Goal: Task Accomplishment & Management: Manage account settings

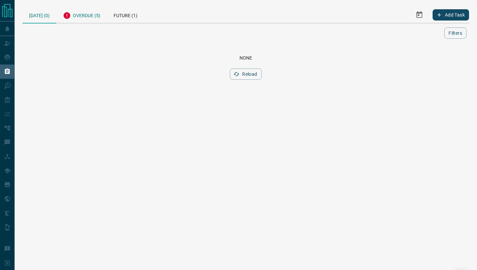
click at [79, 13] on div "Overdue (5)" at bounding box center [81, 15] width 51 height 16
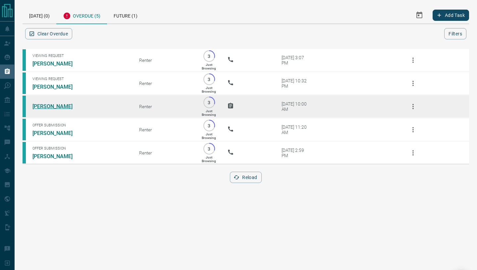
click at [50, 110] on link "[PERSON_NAME]" at bounding box center [57, 106] width 50 height 6
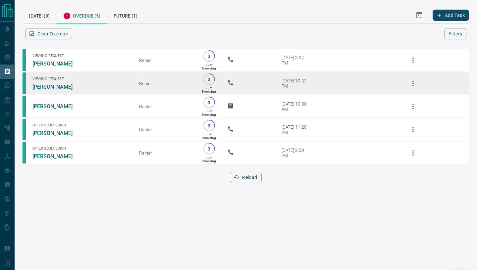
click at [51, 85] on link "[PERSON_NAME]" at bounding box center [57, 87] width 50 height 6
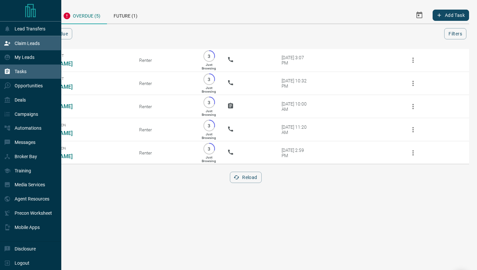
click at [22, 42] on p "Claim Leads" at bounding box center [27, 43] width 25 height 5
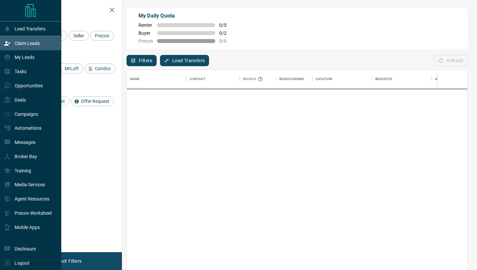
scroll to position [205, 340]
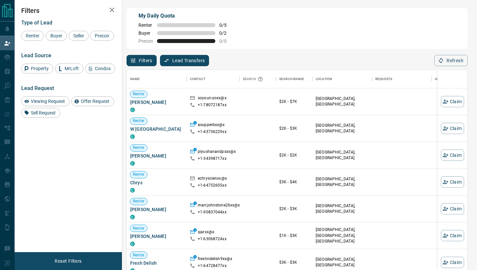
click at [112, 11] on icon "button" at bounding box center [112, 10] width 8 height 8
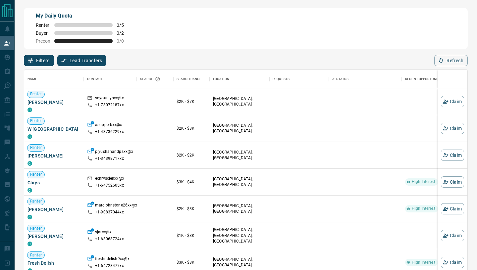
scroll to position [0, 0]
click at [449, 63] on button "Refresh" at bounding box center [450, 60] width 33 height 11
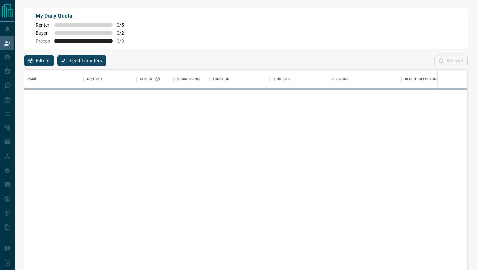
scroll to position [205, 443]
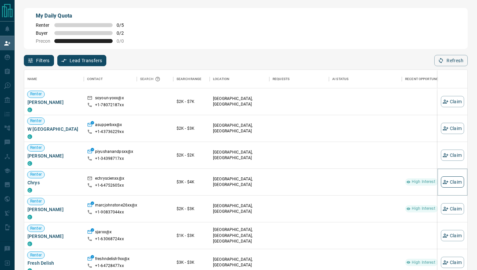
click at [453, 180] on button "Claim" at bounding box center [452, 182] width 23 height 11
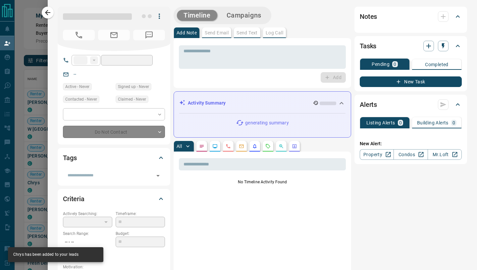
type input "**"
type input "**********"
type input "**"
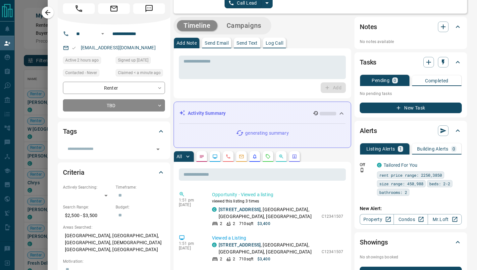
scroll to position [0, 0]
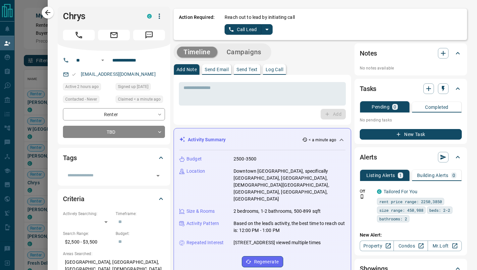
click at [230, 30] on icon "split button" at bounding box center [231, 29] width 6 height 6
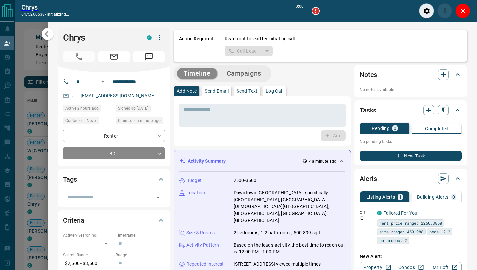
scroll to position [189, 443]
click at [462, 12] on icon "Close" at bounding box center [463, 11] width 5 height 5
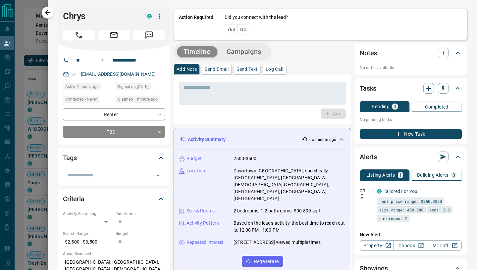
scroll to position [205, 443]
click at [228, 32] on button "Yes" at bounding box center [231, 29] width 13 height 10
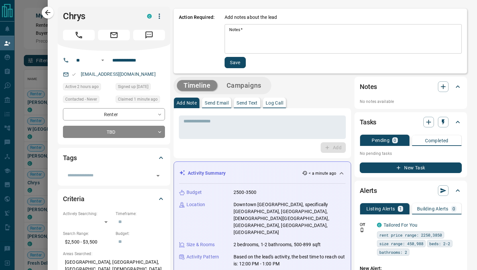
click at [241, 35] on textarea "Notes   *" at bounding box center [343, 39] width 228 height 24
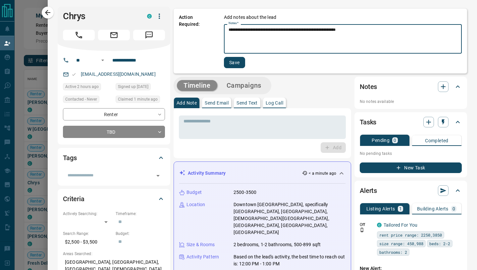
type textarea "**********"
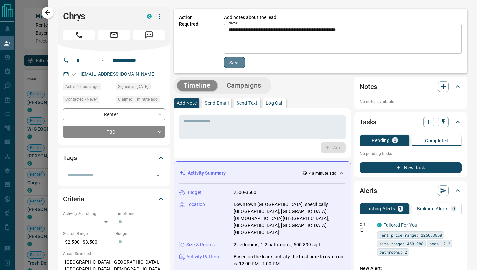
click at [239, 63] on button "Save" at bounding box center [234, 62] width 21 height 11
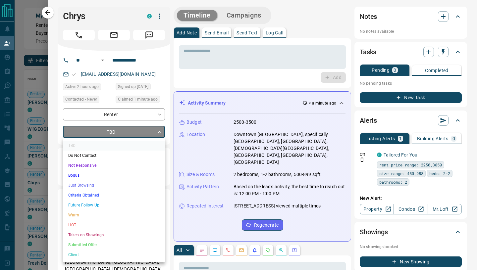
click at [157, 136] on body "Lead Transfers Claim Leads My Leads Tasks Opportunities Deals Campaigns Automat…" at bounding box center [238, 115] width 477 height 230
click at [105, 181] on li "Just Browsing" at bounding box center [114, 186] width 102 height 10
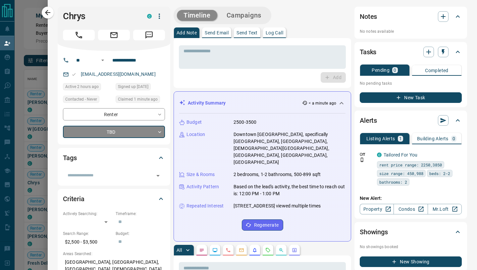
type input "*"
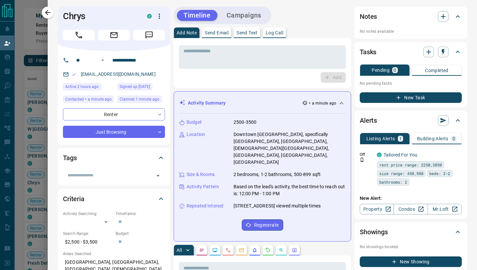
click at [213, 32] on p "Send Email" at bounding box center [217, 32] width 24 height 5
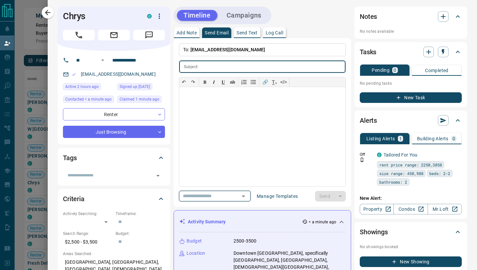
click at [247, 195] on icon "Open" at bounding box center [243, 196] width 8 height 8
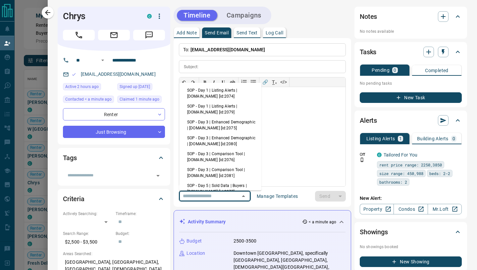
click at [234, 94] on li "SOP - Day 1 | Listing Alerts | [DOMAIN_NAME] [id:2074]" at bounding box center [220, 93] width 82 height 16
type input "**********"
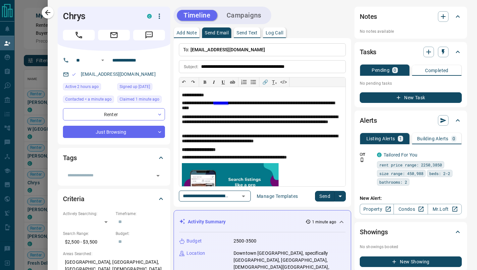
click at [328, 198] on button "Send" at bounding box center [325, 196] width 20 height 11
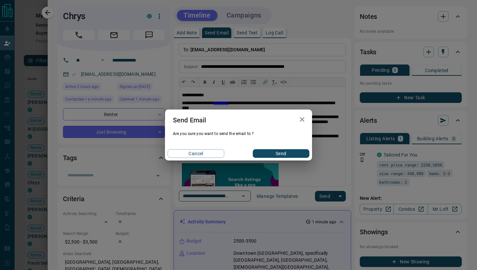
click at [289, 152] on button "Send" at bounding box center [281, 153] width 57 height 9
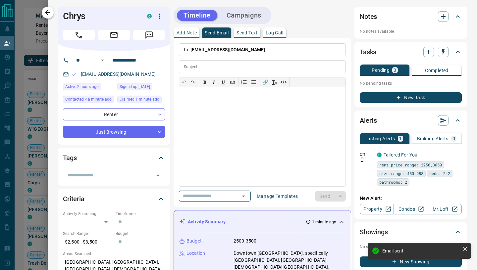
click at [43, 16] on button "button" at bounding box center [48, 13] width 12 height 12
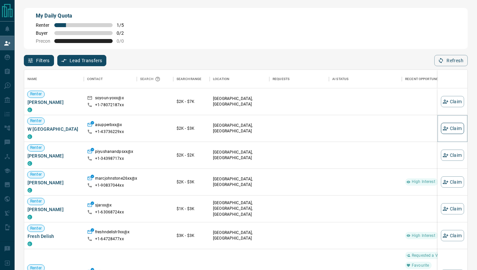
click at [451, 127] on button "Claim" at bounding box center [452, 128] width 23 height 11
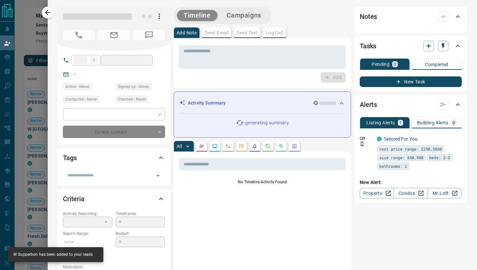
type input "**"
type input "**********"
type input "**"
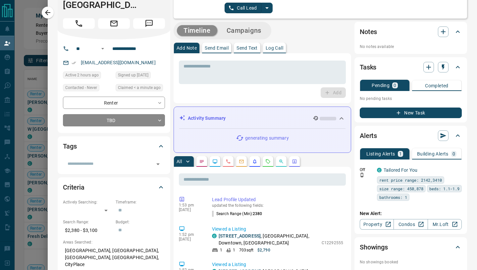
scroll to position [0, 0]
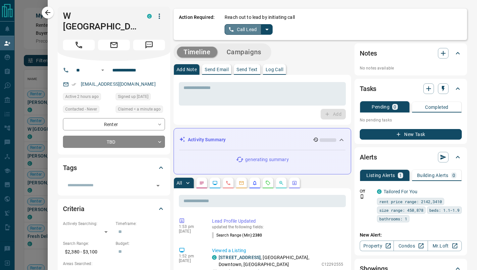
click at [236, 26] on button "Call Lead" at bounding box center [243, 29] width 37 height 11
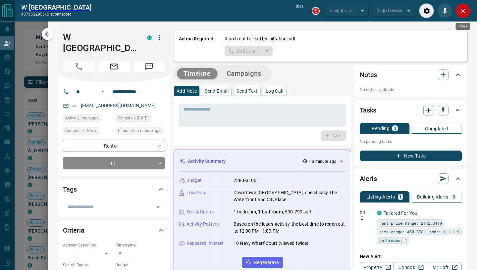
click at [461, 12] on icon "Close" at bounding box center [463, 11] width 8 height 8
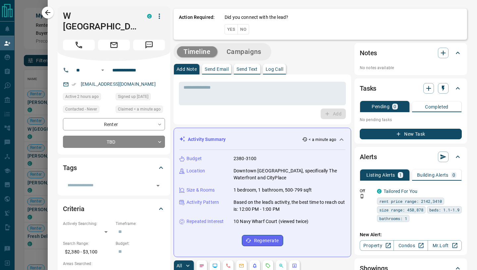
scroll to position [205, 443]
click at [231, 31] on button "Yes" at bounding box center [231, 29] width 13 height 10
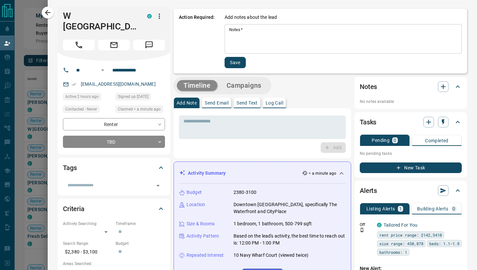
click at [235, 39] on textarea "Notes   *" at bounding box center [343, 39] width 228 height 24
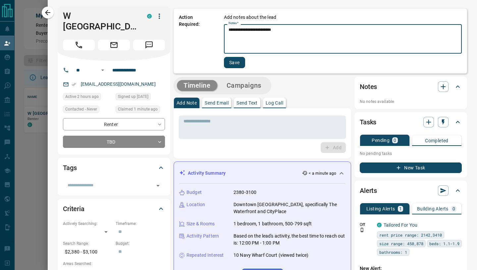
scroll to position [45, 443]
type textarea "**********"
click at [239, 63] on button "Save" at bounding box center [234, 62] width 21 height 11
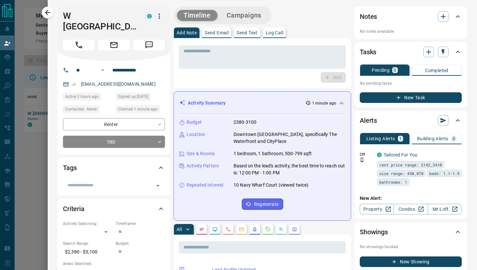
click at [218, 32] on p "Send Email" at bounding box center [217, 32] width 24 height 5
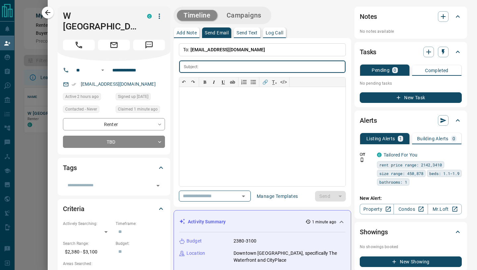
paste input "**********"
type input "**********"
click at [196, 119] on div at bounding box center [262, 136] width 166 height 99
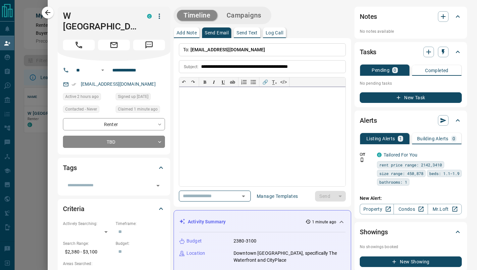
click at [214, 124] on div at bounding box center [262, 136] width 166 height 99
paste div
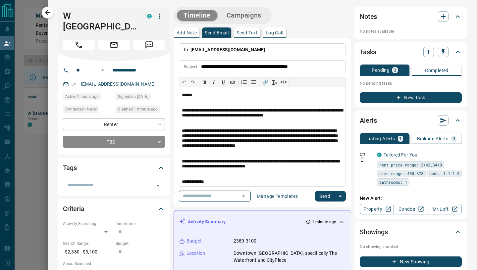
scroll to position [32, 0]
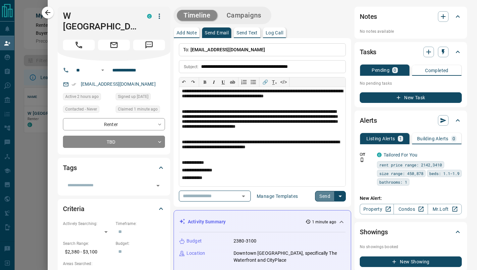
click at [326, 196] on button "Send" at bounding box center [325, 196] width 20 height 11
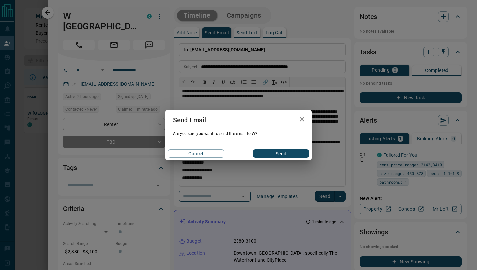
click at [283, 150] on button "Send" at bounding box center [281, 153] width 57 height 9
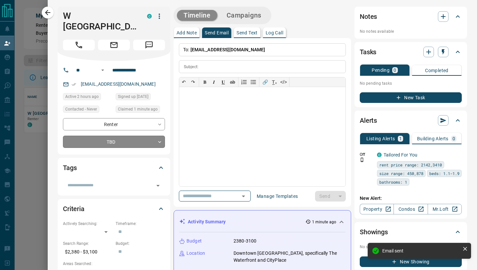
click at [160, 135] on body "**********" at bounding box center [238, 115] width 477 height 230
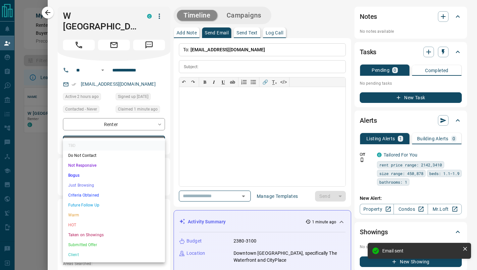
scroll to position [257, 0]
click at [118, 187] on li "Just Browsing" at bounding box center [114, 186] width 102 height 10
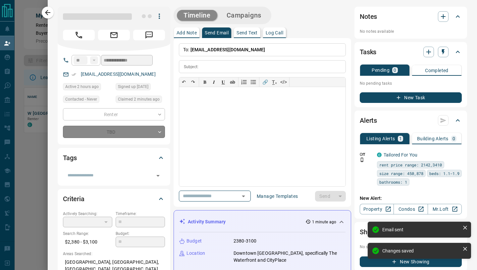
type input "*"
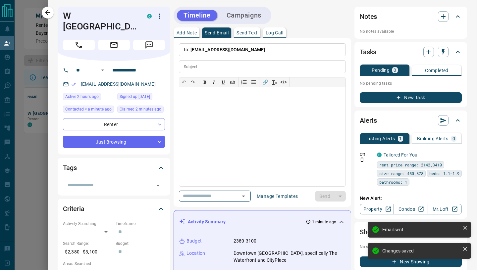
click at [51, 14] on icon "button" at bounding box center [48, 13] width 8 height 8
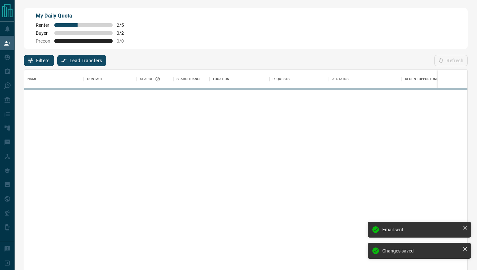
scroll to position [205, 443]
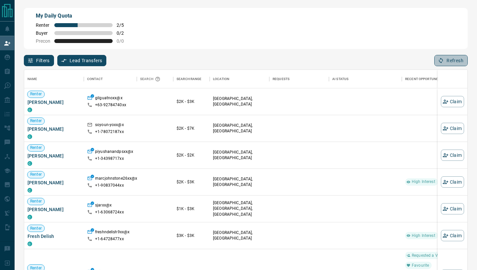
click at [462, 61] on button "Refresh" at bounding box center [450, 60] width 33 height 11
click at [455, 101] on button "Claim" at bounding box center [452, 101] width 23 height 11
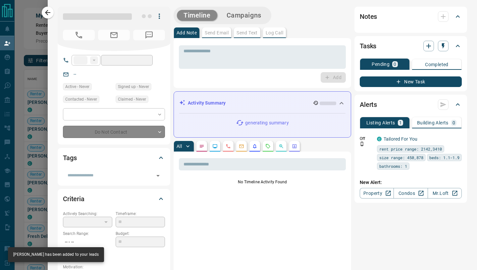
type input "***"
type input "**********"
type input "**"
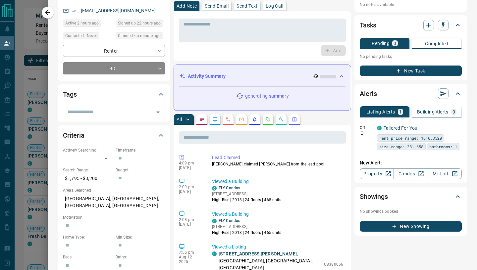
scroll to position [0, 0]
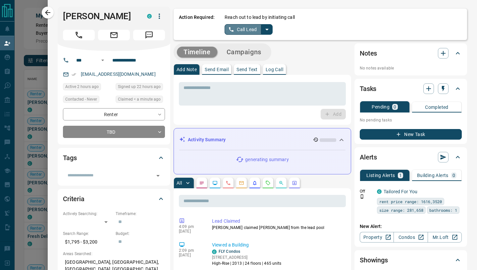
click at [238, 29] on button "Call Lead" at bounding box center [243, 29] width 37 height 11
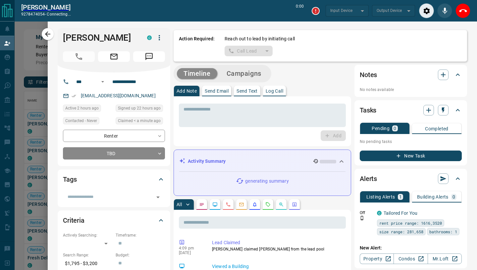
scroll to position [189, 443]
click at [467, 11] on button "Close" at bounding box center [462, 10] width 15 height 15
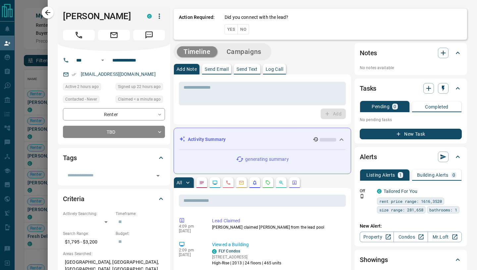
scroll to position [205, 443]
click at [228, 30] on button "Yes" at bounding box center [231, 29] width 13 height 10
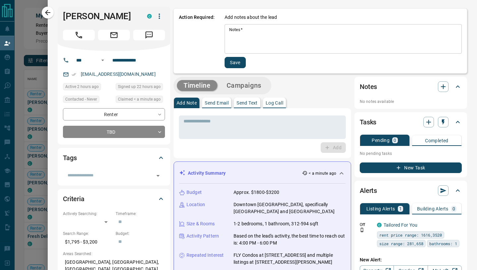
click at [228, 30] on div "* Notes   *" at bounding box center [343, 38] width 237 height 29
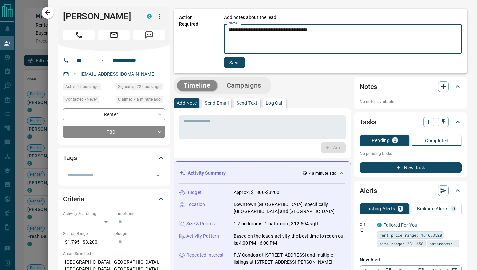
type textarea "**********"
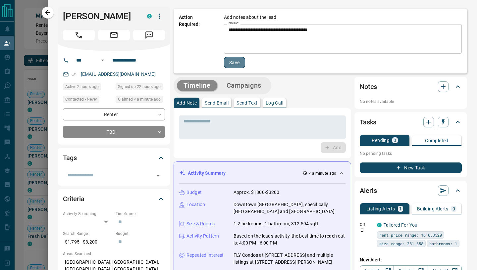
click at [240, 66] on button "Save" at bounding box center [234, 62] width 21 height 11
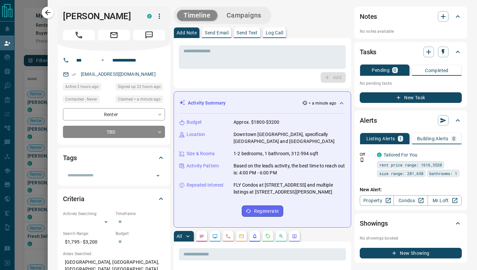
click at [220, 33] on p "Send Email" at bounding box center [217, 32] width 24 height 5
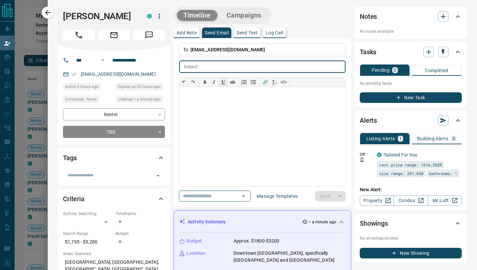
type input "*"
type input "**********"
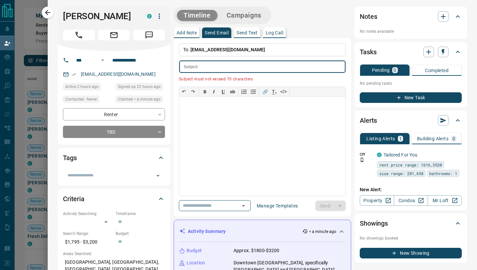
scroll to position [0, 0]
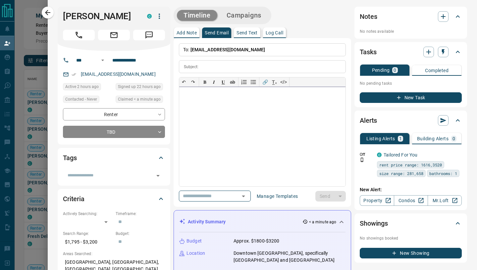
click at [216, 107] on div at bounding box center [262, 136] width 166 height 99
paste div
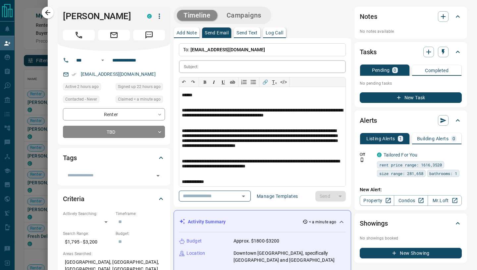
click at [208, 65] on input "text" at bounding box center [273, 67] width 144 height 12
paste input "**********"
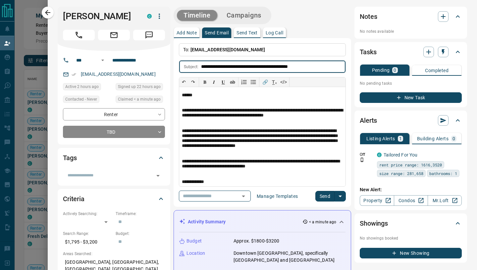
type input "**********"
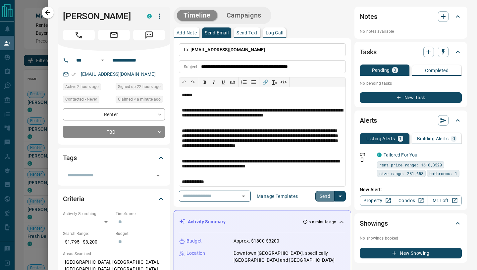
click at [322, 197] on button "Send" at bounding box center [325, 196] width 20 height 11
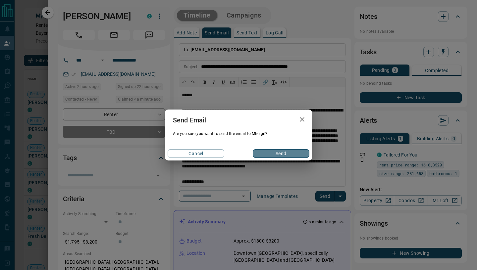
click at [279, 156] on button "Send" at bounding box center [281, 153] width 57 height 9
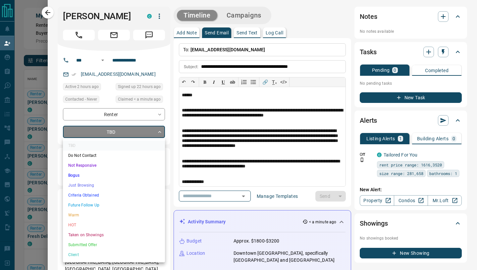
click at [153, 132] on body "Lead Transfers Claim Leads My Leads Tasks Opportunities Deals Campaigns Automat…" at bounding box center [238, 115] width 477 height 230
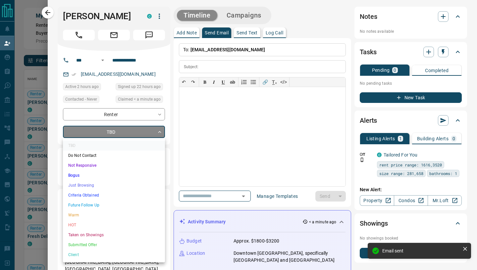
click at [98, 187] on li "Just Browsing" at bounding box center [114, 186] width 102 height 10
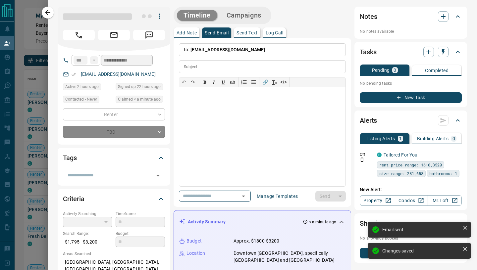
type input "*"
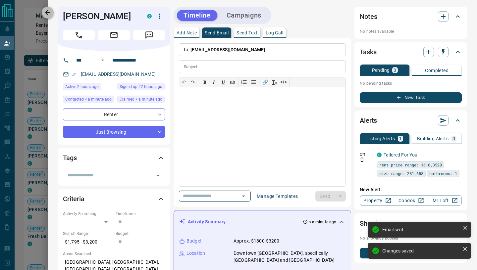
click at [44, 15] on button "button" at bounding box center [48, 13] width 12 height 12
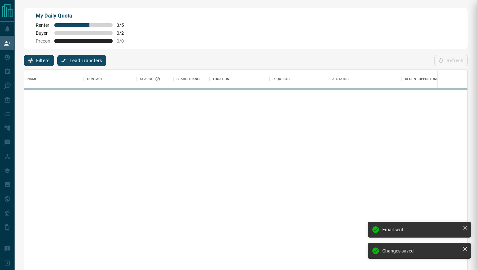
scroll to position [205, 443]
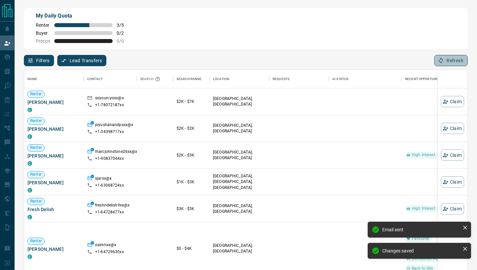
click at [458, 64] on button "Refresh" at bounding box center [450, 60] width 33 height 11
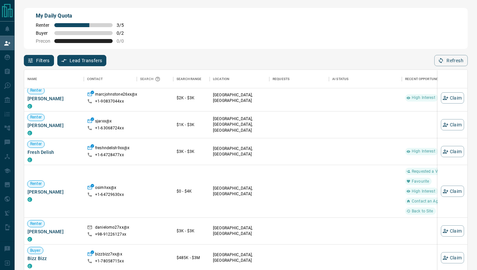
scroll to position [58, 0]
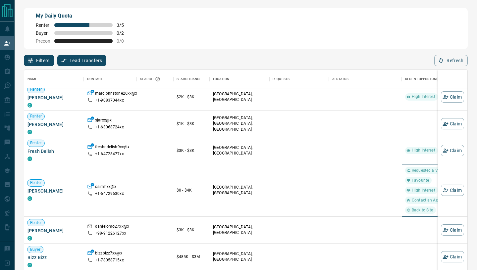
click at [415, 171] on span "Requested a Viewing" at bounding box center [430, 171] width 43 height 6
click at [450, 191] on button "Claim" at bounding box center [452, 190] width 23 height 11
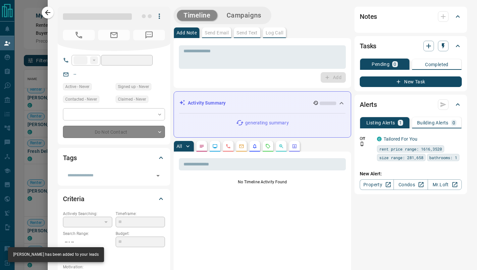
type input "**"
type input "**********"
type input "**"
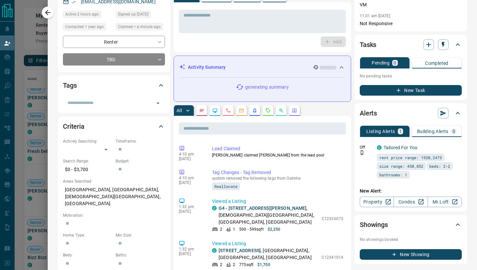
scroll to position [44, 0]
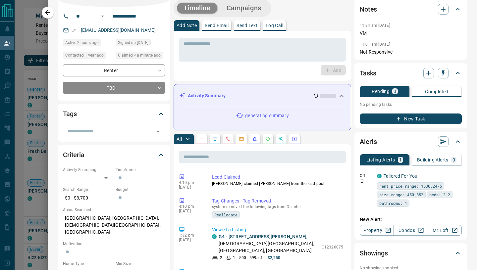
click at [270, 139] on icon "Requests" at bounding box center [267, 138] width 5 height 5
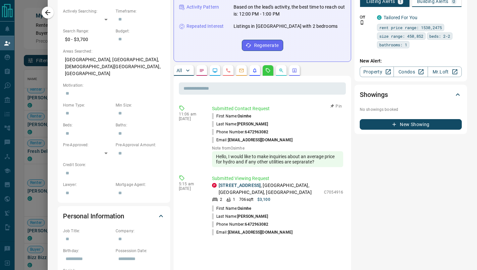
scroll to position [200, 0]
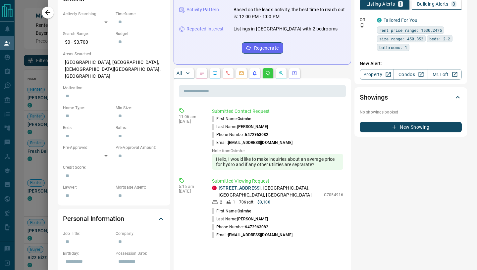
click at [176, 68] on button "All" at bounding box center [184, 73] width 20 height 11
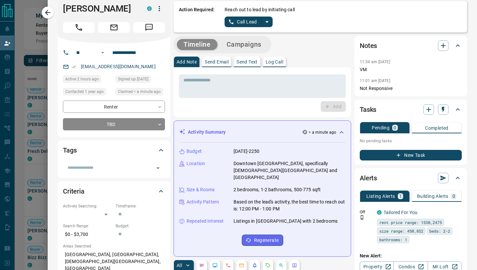
scroll to position [0, 0]
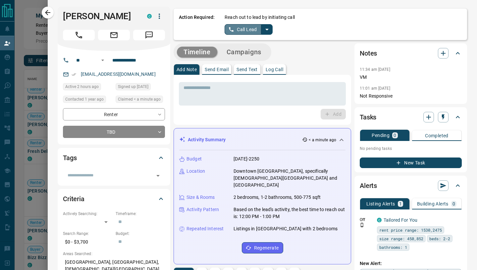
click at [239, 28] on button "Call Lead" at bounding box center [243, 29] width 37 height 11
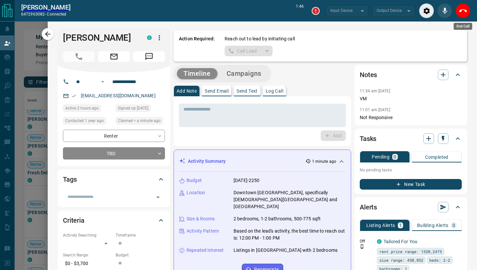
click at [463, 12] on icon "End Call" at bounding box center [463, 11] width 8 height 8
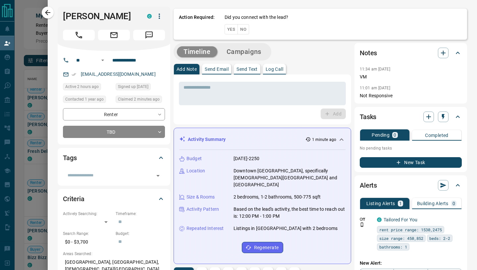
scroll to position [205, 443]
click at [234, 30] on button "Yes" at bounding box center [231, 29] width 13 height 10
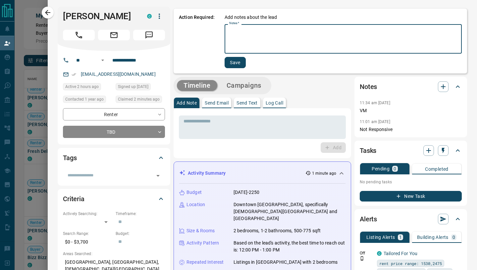
click at [235, 30] on textarea "Notes   *" at bounding box center [343, 39] width 228 height 24
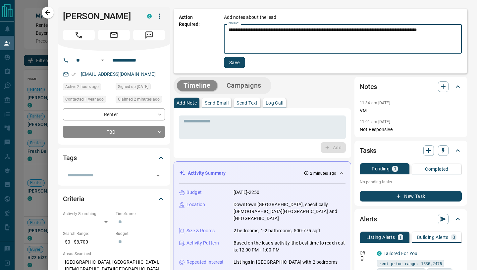
type textarea "**********"
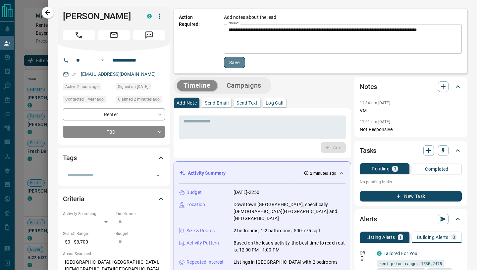
click at [236, 59] on button "Save" at bounding box center [234, 62] width 21 height 11
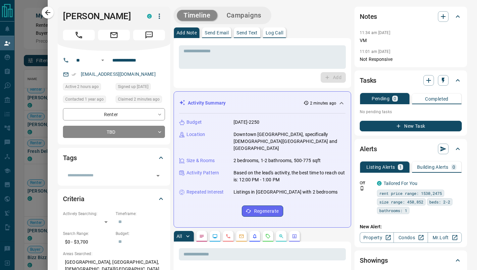
click at [221, 34] on p "Send Email" at bounding box center [217, 32] width 24 height 5
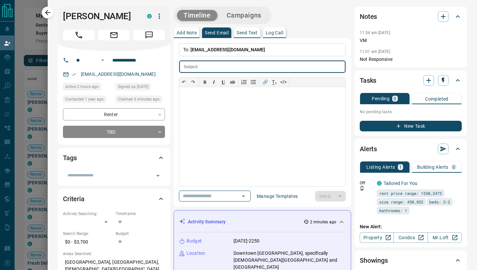
paste input "**********"
type input "**********"
click at [202, 118] on div at bounding box center [262, 136] width 166 height 99
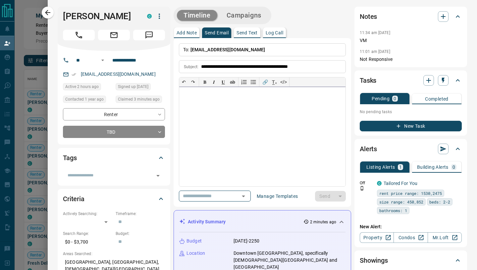
click at [221, 109] on div at bounding box center [262, 136] width 166 height 99
paste div
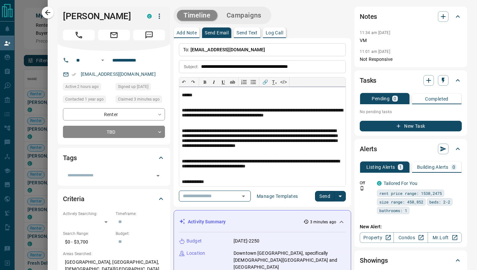
scroll to position [32, 0]
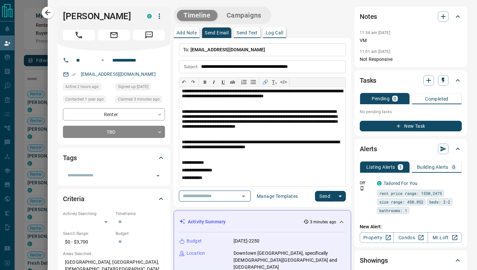
click at [325, 197] on button "Send" at bounding box center [325, 196] width 20 height 11
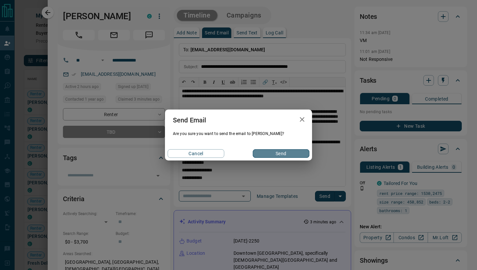
click at [286, 156] on button "Send" at bounding box center [281, 153] width 57 height 9
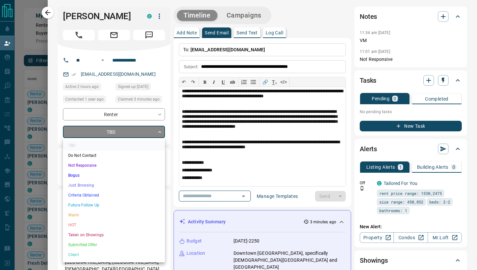
click at [156, 137] on body "Lead Transfers Claim Leads My Leads Tasks Opportunities Deals Campaigns Automat…" at bounding box center [238, 115] width 477 height 230
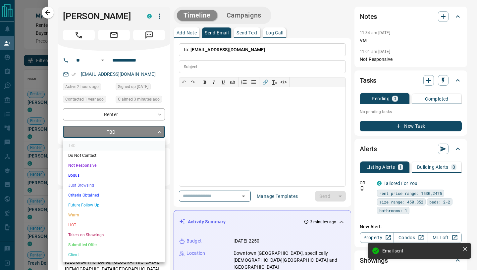
click at [123, 186] on li "Just Browsing" at bounding box center [114, 186] width 102 height 10
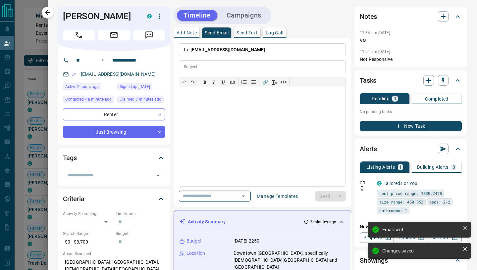
type input "*"
click at [50, 13] on icon "button" at bounding box center [47, 12] width 5 height 5
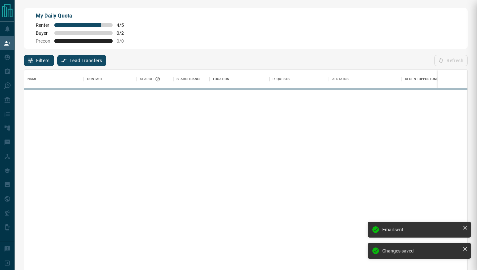
scroll to position [205, 443]
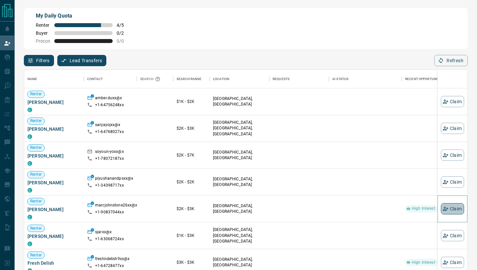
click at [447, 212] on icon "button" at bounding box center [446, 209] width 6 height 6
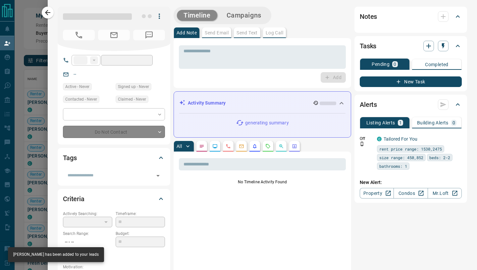
type input "**"
type input "**********"
type input "**"
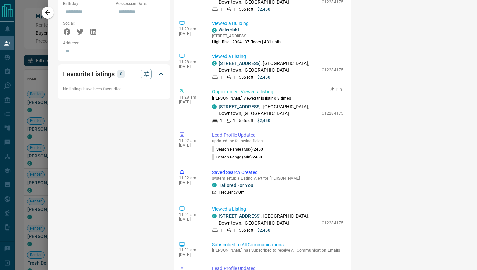
scroll to position [77, 0]
drag, startPoint x: 321, startPoint y: 114, endPoint x: 344, endPoint y: 115, distance: 23.6
click at [344, 115] on div "Opportunity - Viewed a listing [PERSON_NAME] viewed this listing 3 times C [STR…" at bounding box center [279, 106] width 134 height 35
copy div "1 555 sqft $2,450 C12284175"
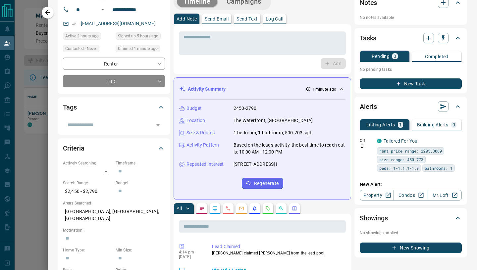
scroll to position [0, 0]
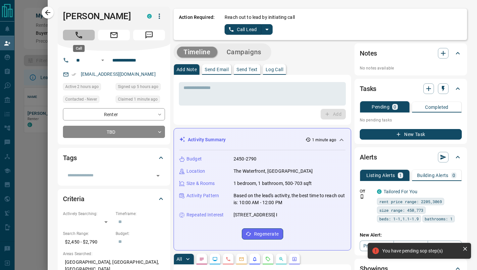
click at [69, 34] on button "Call" at bounding box center [79, 35] width 32 height 11
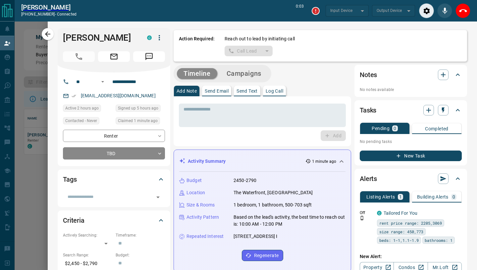
click at [297, 74] on div "Timeline Campaigns" at bounding box center [263, 74] width 178 height 18
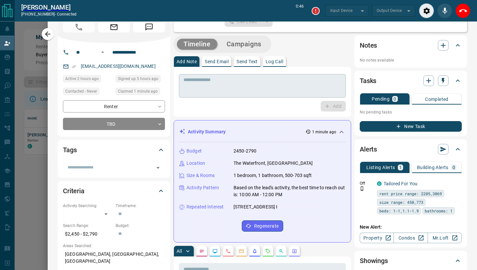
scroll to position [30, 0]
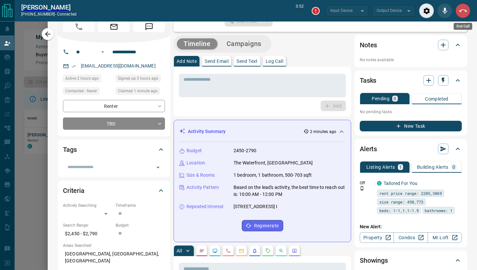
click at [465, 7] on button "End Call" at bounding box center [462, 10] width 15 height 15
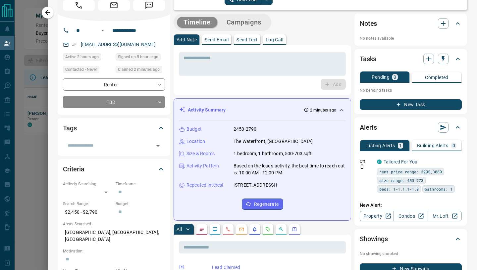
scroll to position [0, 0]
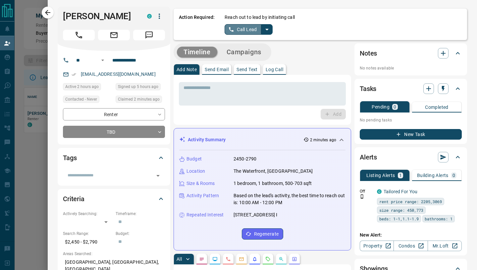
click at [237, 32] on button "Call Lead" at bounding box center [243, 29] width 37 height 11
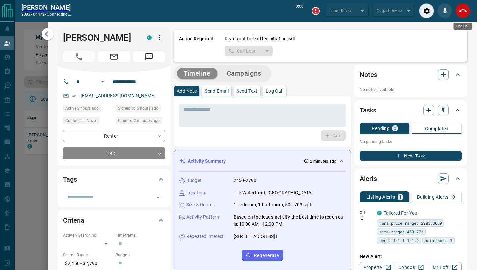
click at [460, 11] on icon "End Call" at bounding box center [463, 10] width 8 height 3
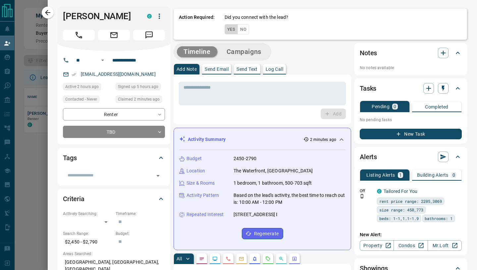
click at [230, 31] on button "Yes" at bounding box center [231, 29] width 13 height 10
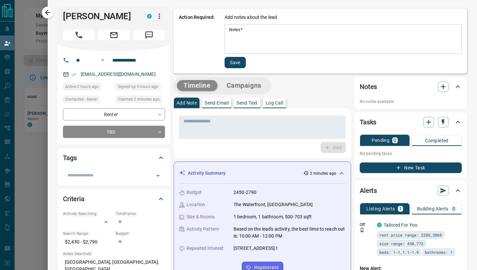
click at [244, 38] on textarea "Notes   *" at bounding box center [343, 39] width 228 height 24
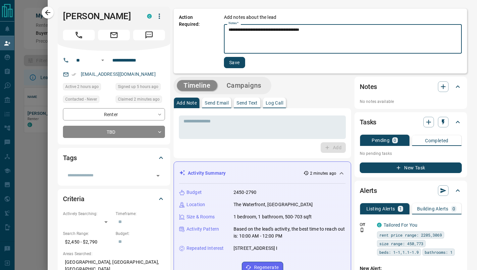
type textarea "**********"
click at [239, 63] on button "Save" at bounding box center [234, 62] width 21 height 11
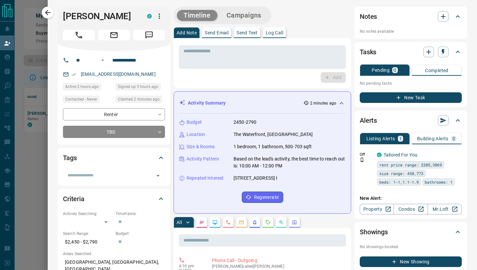
click at [216, 35] on p "Send Email" at bounding box center [217, 32] width 24 height 5
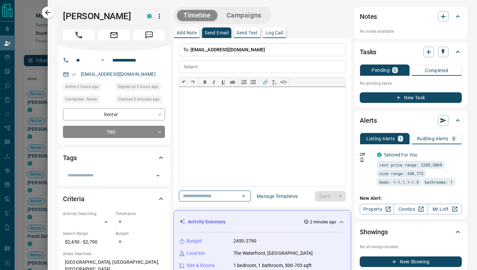
click at [228, 117] on div at bounding box center [262, 136] width 166 height 99
paste div
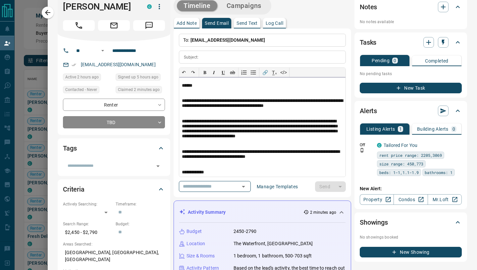
scroll to position [34, 0]
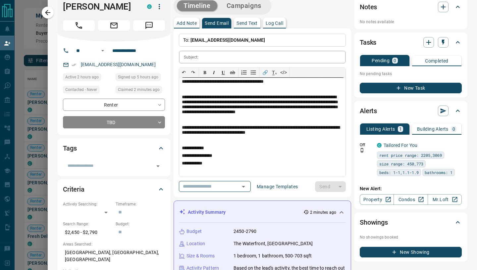
click at [222, 58] on input "text" at bounding box center [273, 57] width 144 height 12
paste input "**********"
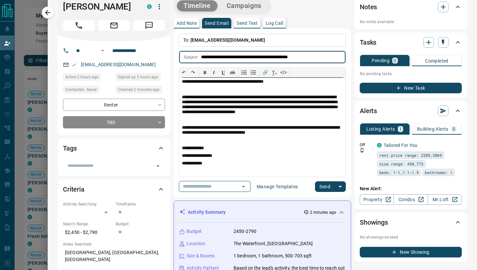
type input "**********"
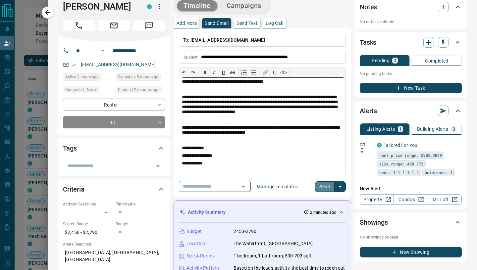
click at [327, 190] on button "Send" at bounding box center [325, 187] width 20 height 11
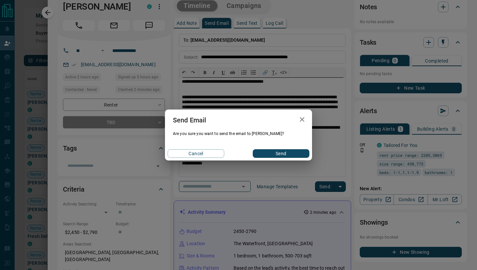
click at [297, 155] on button "Send" at bounding box center [281, 153] width 57 height 9
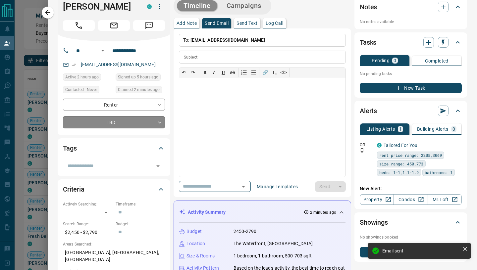
click at [150, 123] on body "Lead Transfers Claim Leads My Leads Tasks Opportunities Deals Campaigns Automat…" at bounding box center [238, 115] width 477 height 230
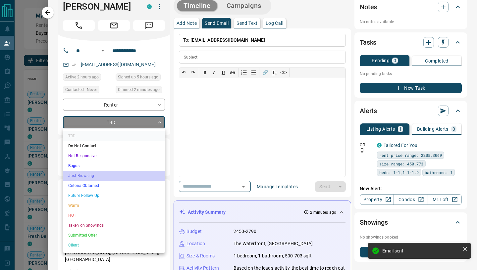
drag, startPoint x: 110, startPoint y: 172, endPoint x: 110, endPoint y: 169, distance: 3.3
click at [110, 172] on li "Just Browsing" at bounding box center [114, 176] width 102 height 10
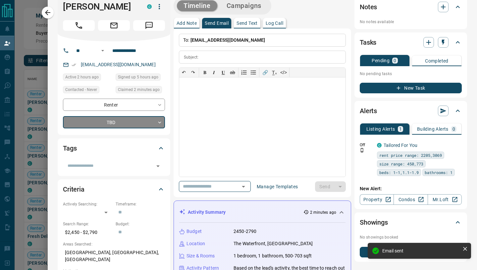
type input "*"
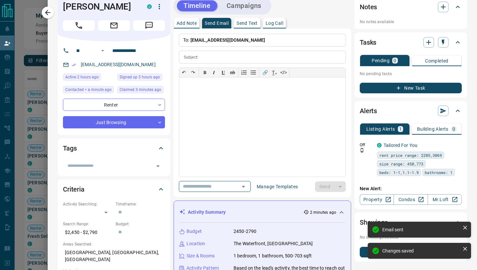
drag, startPoint x: 52, startPoint y: 14, endPoint x: 102, endPoint y: 45, distance: 59.0
click at [52, 14] on button "button" at bounding box center [48, 13] width 12 height 12
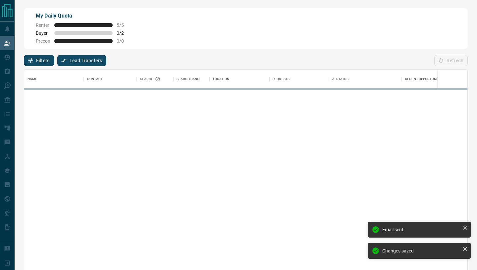
scroll to position [205, 443]
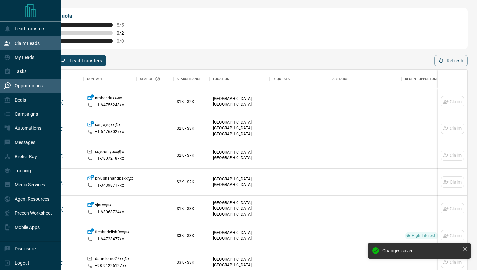
click at [16, 83] on div "Opportunities" at bounding box center [23, 85] width 39 height 11
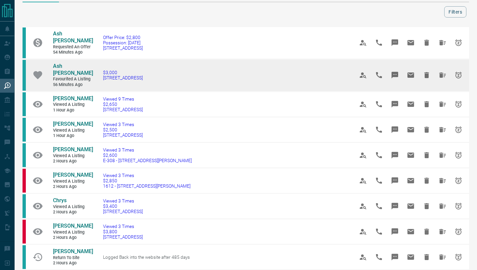
scroll to position [22, 0]
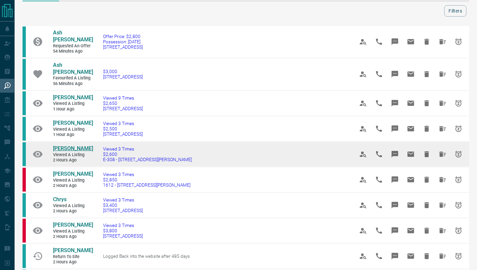
click at [71, 145] on span "[PERSON_NAME]" at bounding box center [73, 148] width 40 height 6
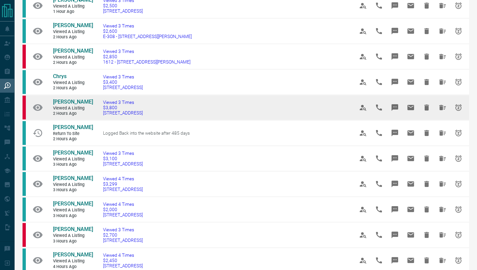
scroll to position [163, 0]
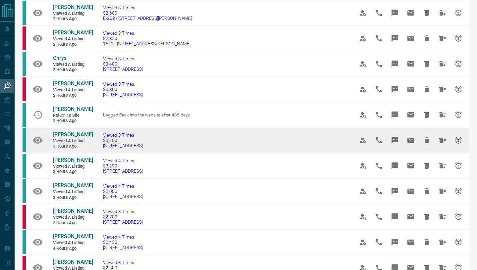
click at [73, 131] on span "[PERSON_NAME]" at bounding box center [73, 134] width 40 height 6
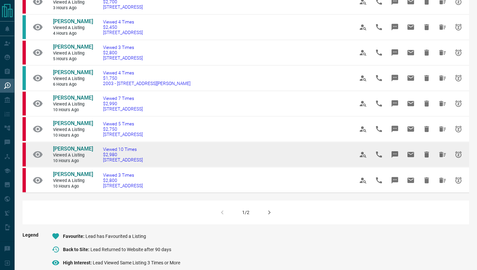
scroll to position [382, 0]
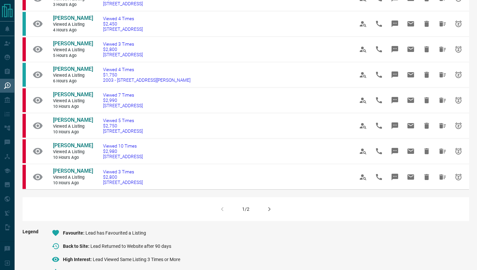
click at [273, 203] on button "button" at bounding box center [269, 209] width 16 height 16
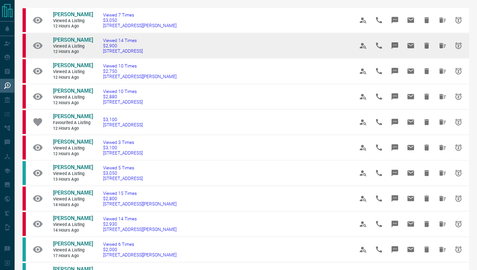
scroll to position [47, 0]
